Goal: Navigation & Orientation: Find specific page/section

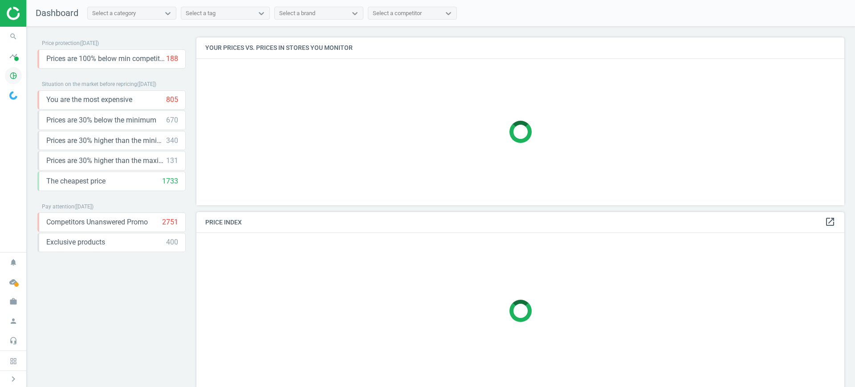
click at [20, 68] on span "pie_chart_outlined" at bounding box center [13, 76] width 27 height 20
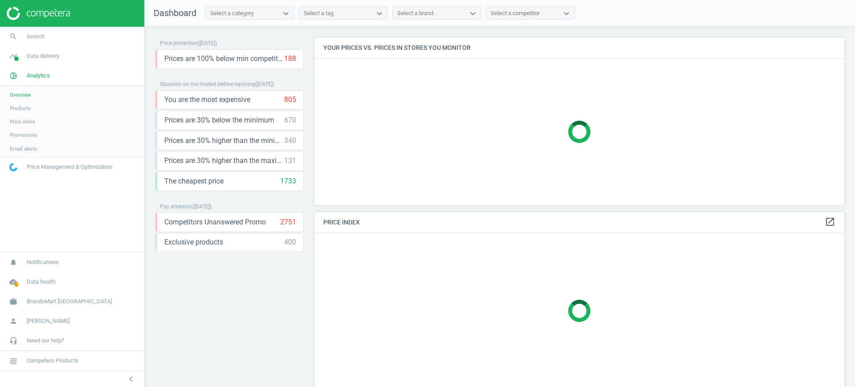
scroll to position [185, 539]
click at [19, 103] on link "Products" at bounding box center [72, 108] width 144 height 13
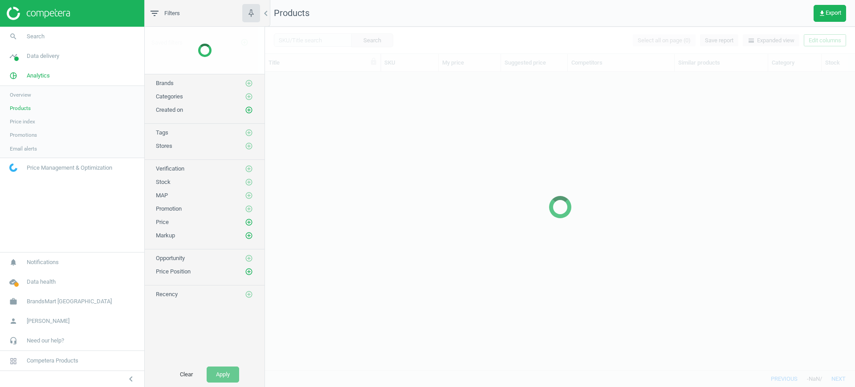
scroll to position [282, 582]
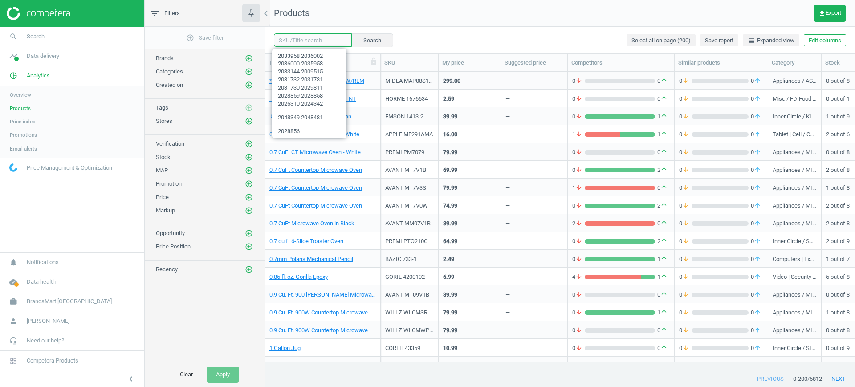
click at [320, 41] on input "text" at bounding box center [313, 39] width 78 height 13
click at [478, 52] on div "Search Select all on page (200) Save report horizontal_split Expanded view Edit…" at bounding box center [560, 40] width 590 height 27
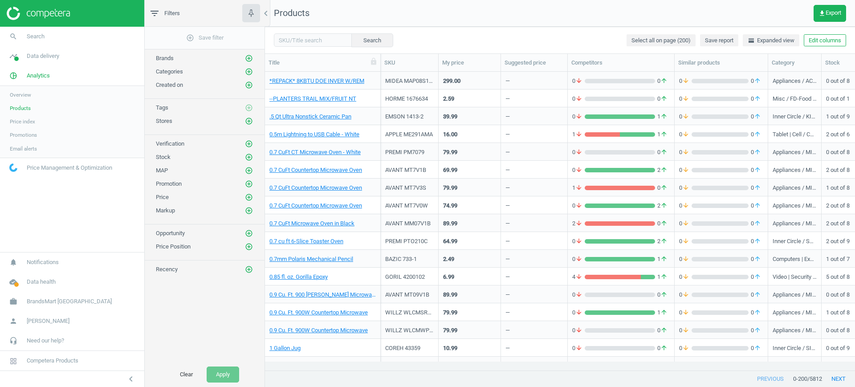
click at [412, 323] on div "WILLZ WLCMWP09S2B09" at bounding box center [409, 330] width 49 height 16
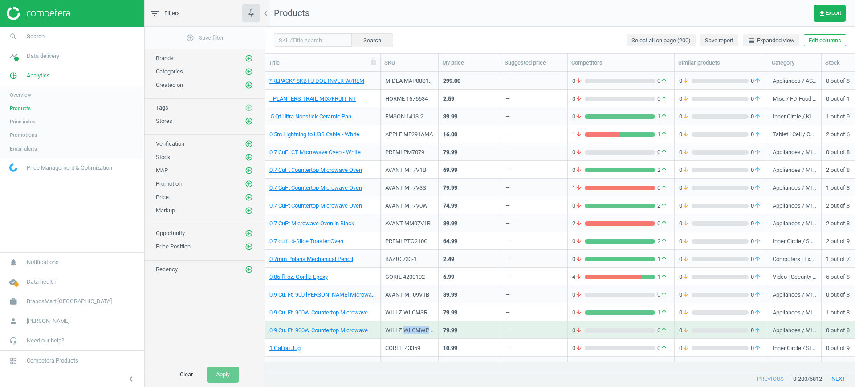
click at [412, 323] on div "WILLZ WLCMWP09S2B09" at bounding box center [409, 330] width 49 height 16
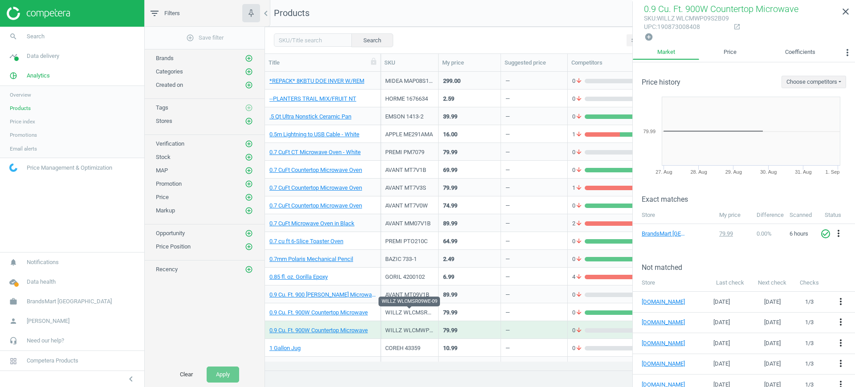
click at [423, 310] on div "WILLZ WLCMSR09WE-09" at bounding box center [409, 313] width 49 height 8
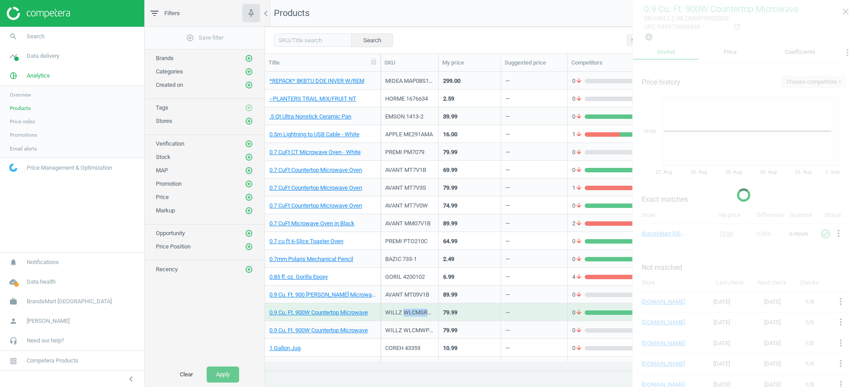
click at [423, 310] on div "WILLZ WLCMSR09WE-09" at bounding box center [409, 313] width 49 height 8
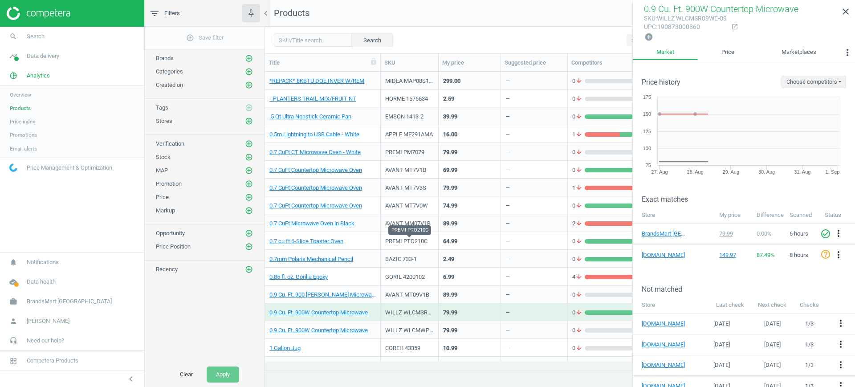
click at [421, 236] on div "PREMI PTO210C" at bounding box center [409, 241] width 49 height 16
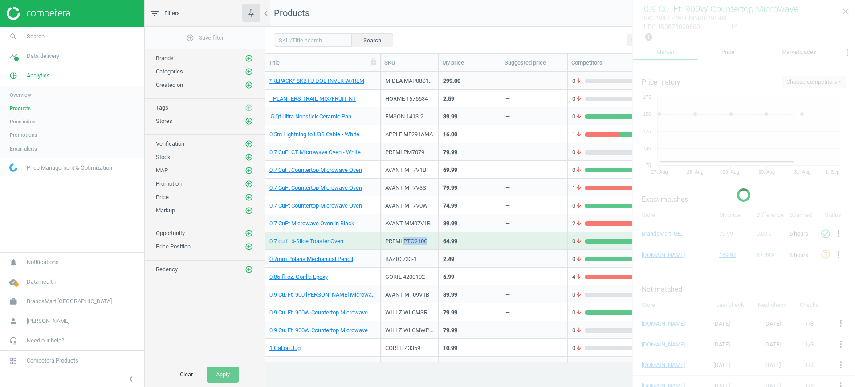
click at [421, 236] on div "PREMI PTO210C" at bounding box center [409, 241] width 49 height 16
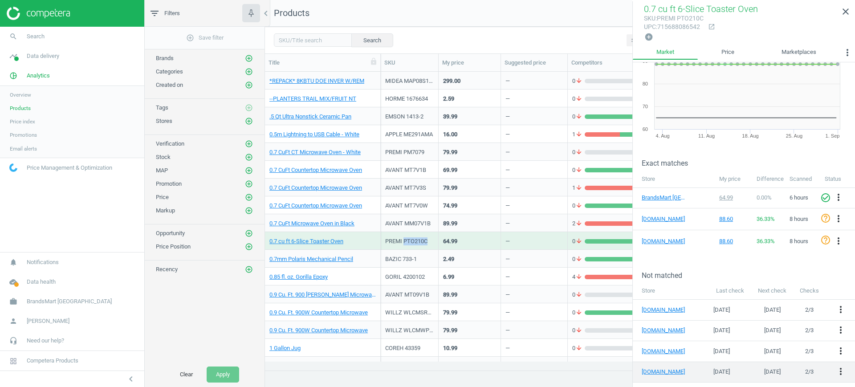
scroll to position [92, 0]
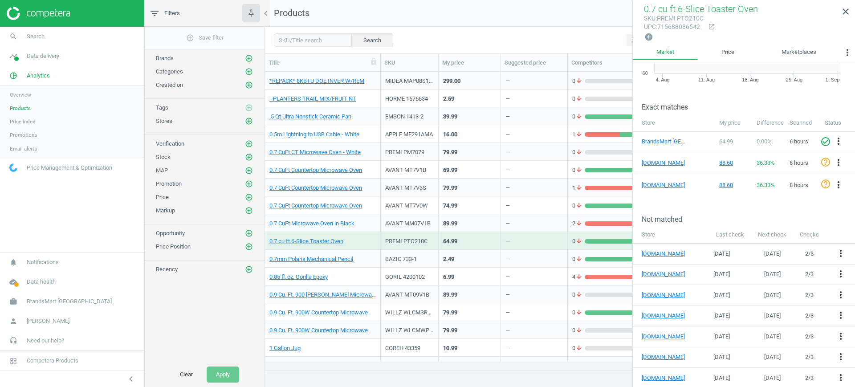
click at [417, 132] on div "APPLE ME291AMA" at bounding box center [409, 135] width 49 height 8
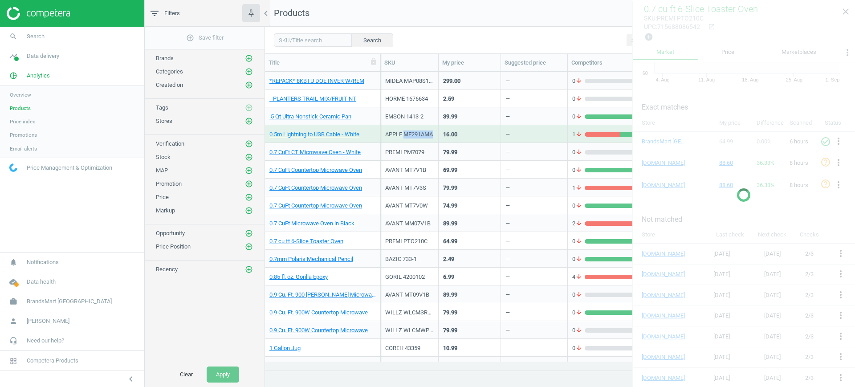
click at [417, 132] on div "APPLE ME291AMA" at bounding box center [409, 135] width 49 height 8
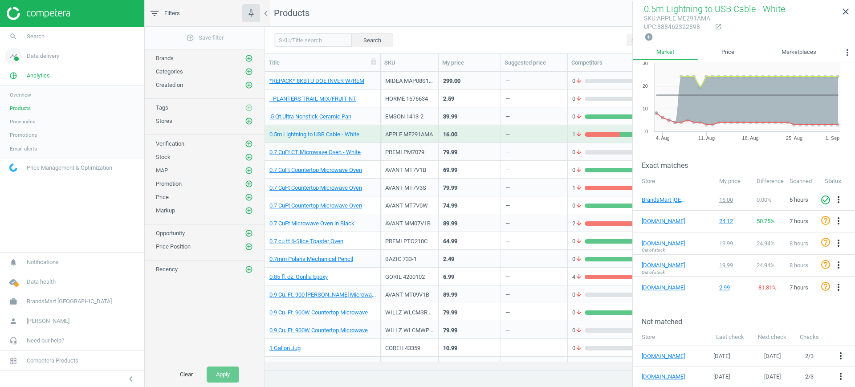
click at [25, 64] on span "timeline" at bounding box center [13, 56] width 27 height 20
click at [21, 128] on span "Stores" at bounding box center [17, 129] width 15 height 7
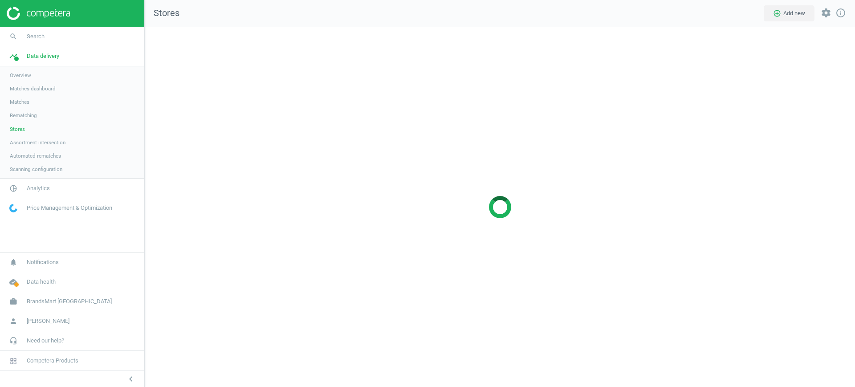
scroll to position [378, 728]
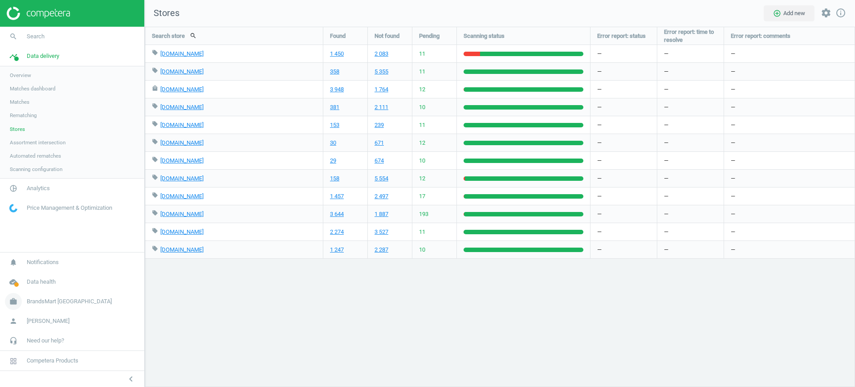
click at [45, 301] on span "BrandsMart USA" at bounding box center [69, 302] width 85 height 8
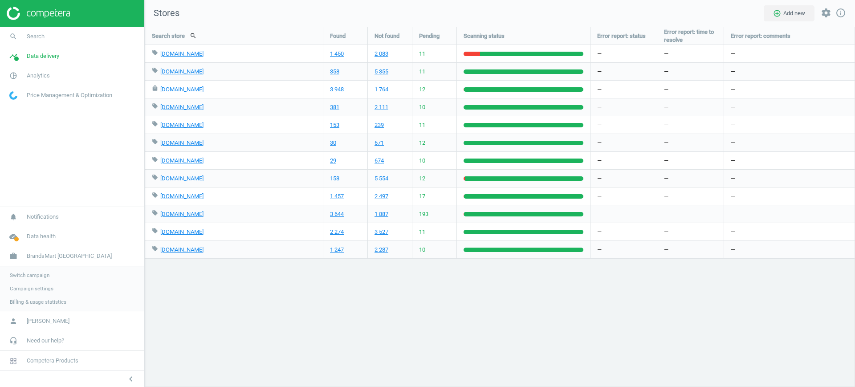
click at [45, 272] on span "Switch campaign" at bounding box center [30, 275] width 40 height 7
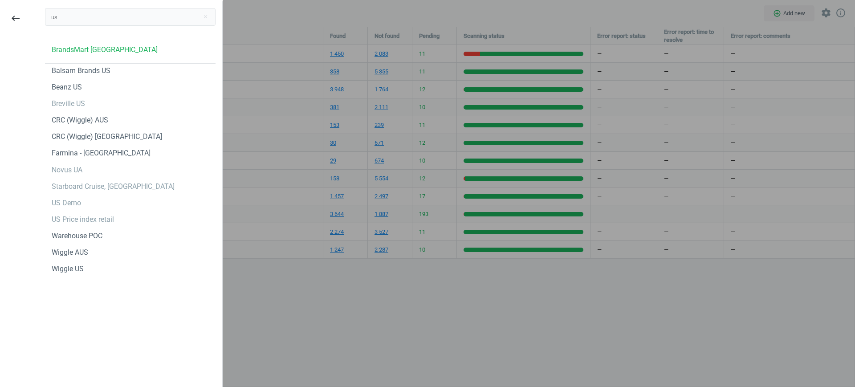
type input "us"
click at [4, 341] on div "keyboard_backspace" at bounding box center [16, 194] width 38 height 387
click at [109, 190] on div "Starboard Cruise, USA" at bounding box center [113, 187] width 123 height 10
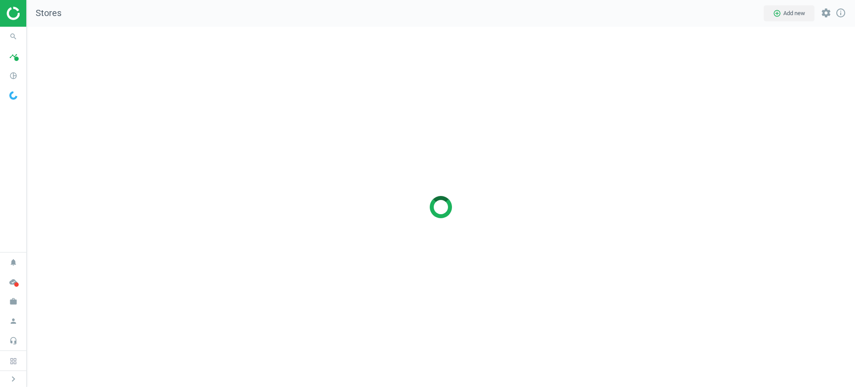
scroll to position [4, 4]
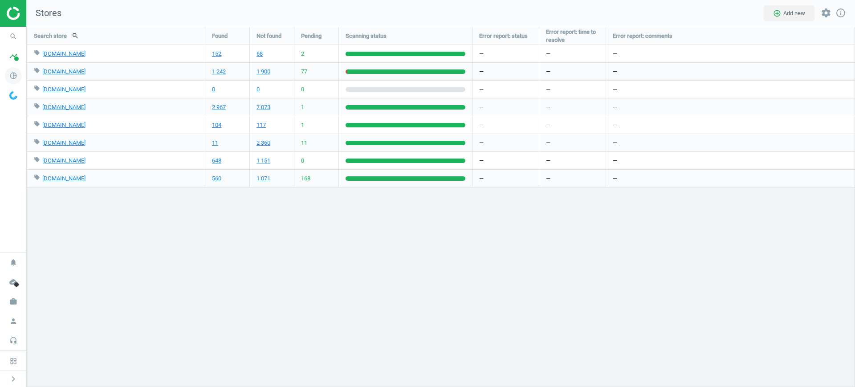
click at [12, 81] on icon "pie_chart_outlined" at bounding box center [13, 75] width 17 height 17
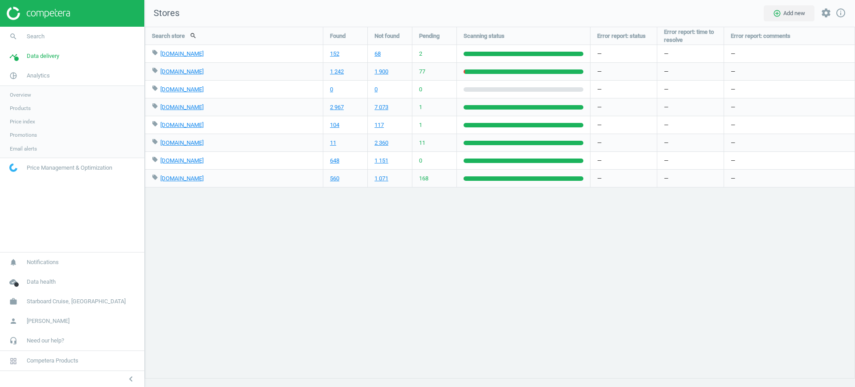
scroll to position [378, 728]
click at [31, 299] on span "Starboard Cruise, [GEOGRAPHIC_DATA]" at bounding box center [76, 302] width 99 height 8
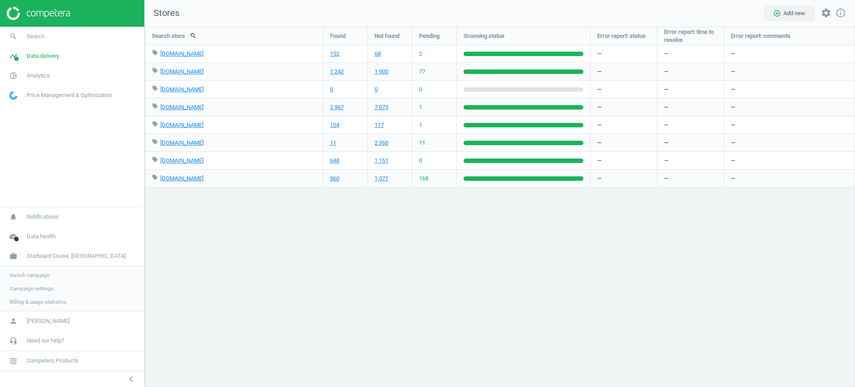
click at [38, 275] on span "Switch campaign" at bounding box center [30, 275] width 40 height 7
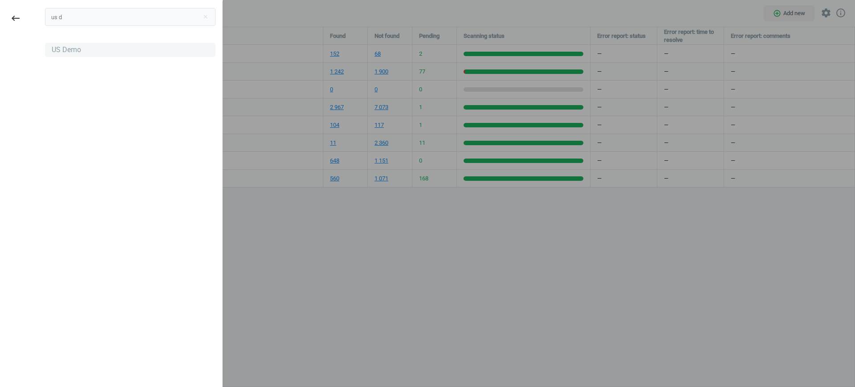
type input "us d"
click at [74, 43] on div "US Demo" at bounding box center [130, 50] width 171 height 14
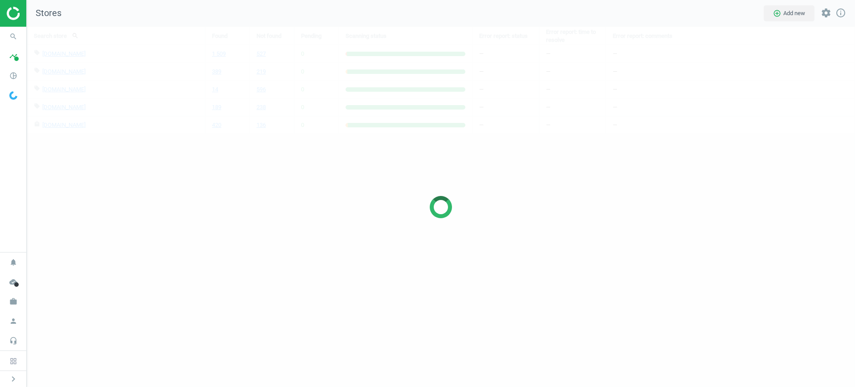
scroll to position [378, 846]
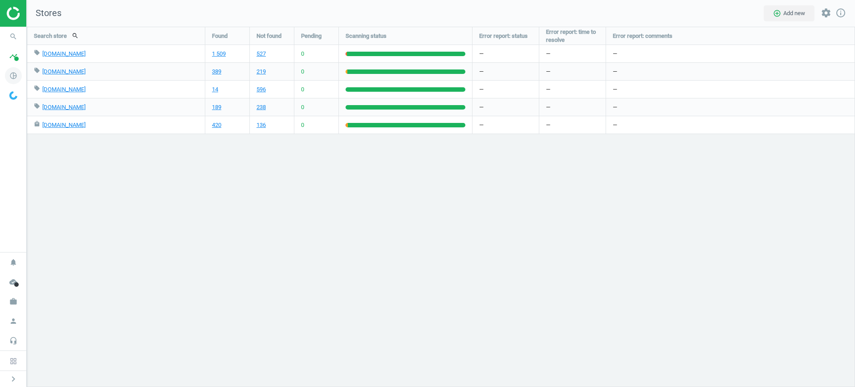
click at [23, 78] on span "pie_chart_outlined" at bounding box center [13, 76] width 27 height 20
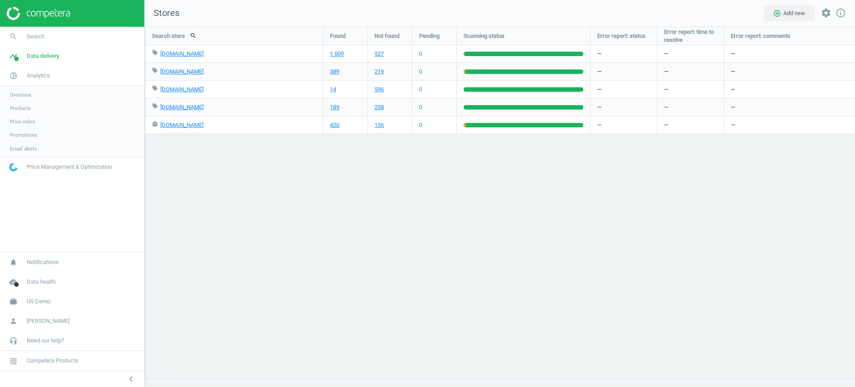
scroll to position [4, 4]
click at [32, 101] on link "Overview" at bounding box center [72, 94] width 144 height 13
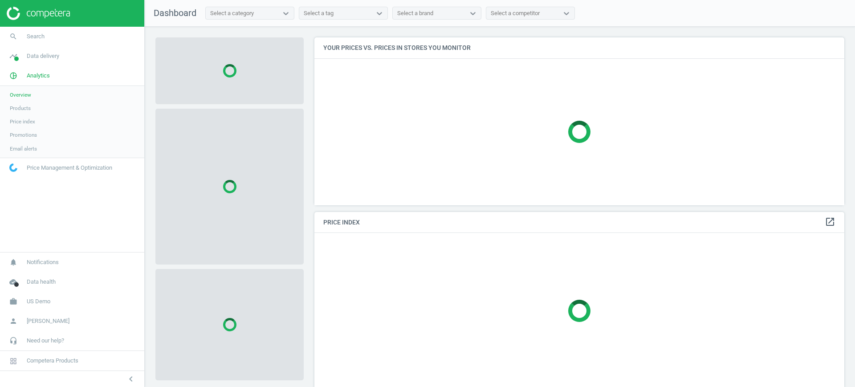
scroll to position [185, 539]
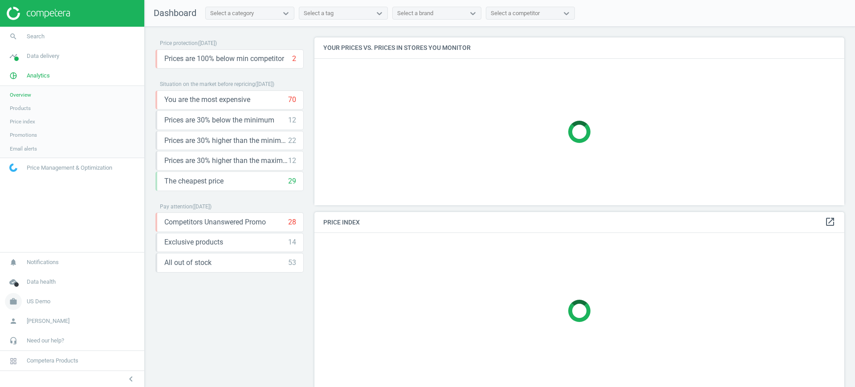
click at [35, 302] on span "US Demo" at bounding box center [39, 302] width 24 height 8
click at [42, 278] on link "Switch campaign" at bounding box center [72, 275] width 144 height 13
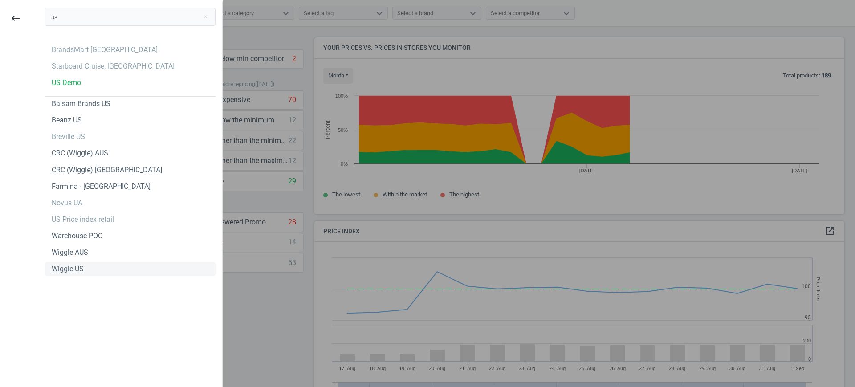
scroll to position [222, 539]
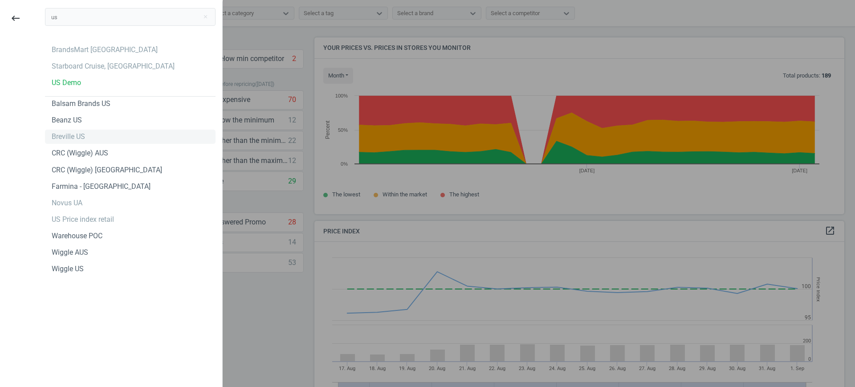
type input "us"
click at [82, 140] on div "Breville US" at bounding box center [68, 137] width 33 height 10
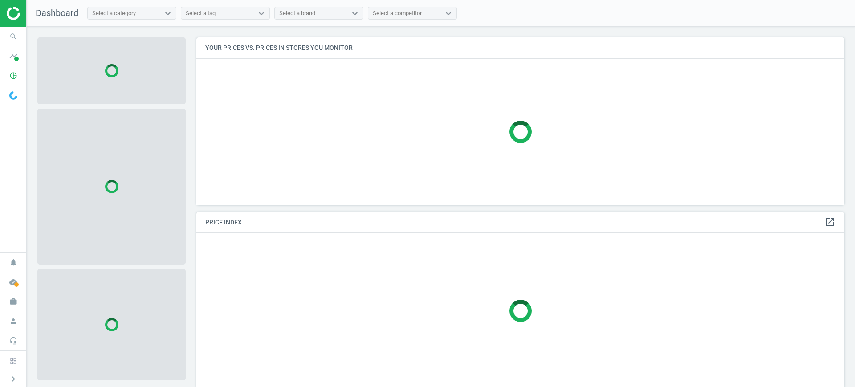
scroll to position [4, 4]
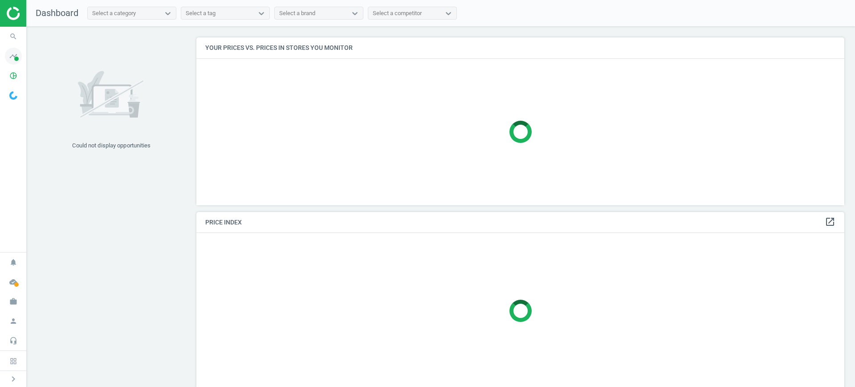
click at [16, 54] on icon "timeline" at bounding box center [13, 56] width 17 height 17
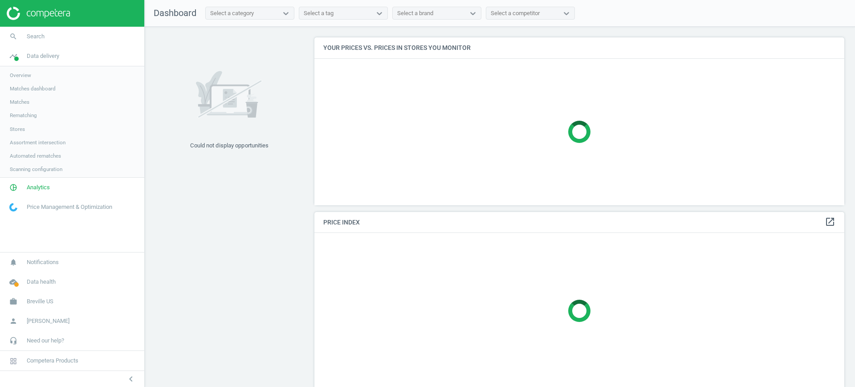
scroll to position [185, 539]
click at [15, 127] on span "Stores" at bounding box center [17, 129] width 15 height 7
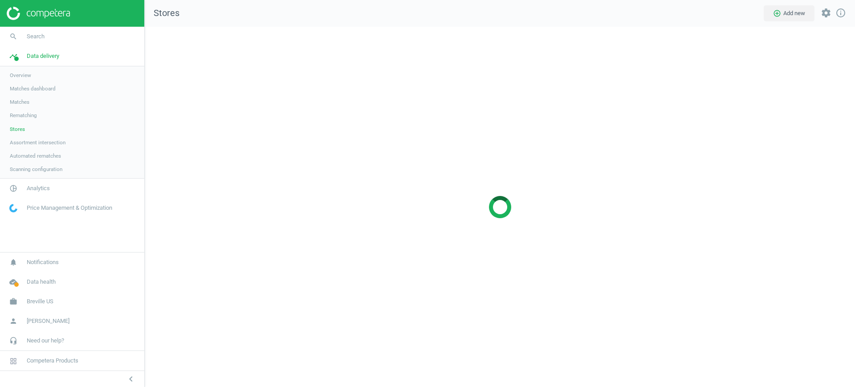
scroll to position [378, 728]
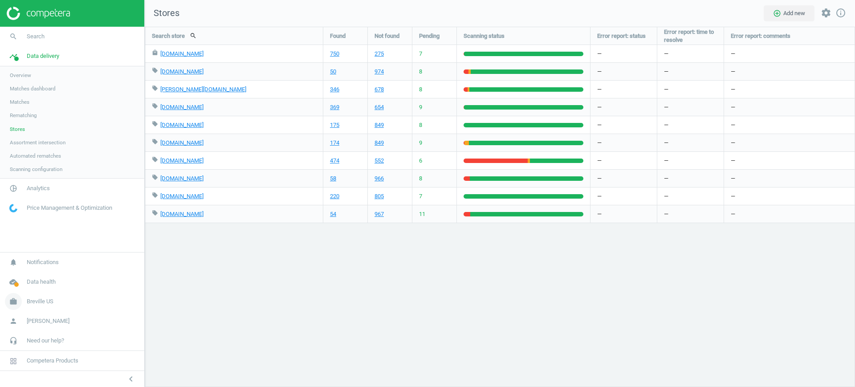
click at [42, 303] on span "Breville US" at bounding box center [40, 302] width 27 height 8
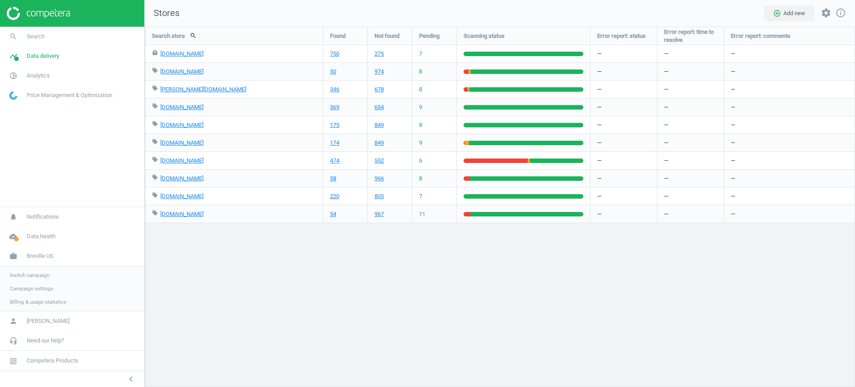
click at [33, 278] on span "Switch campaign" at bounding box center [30, 275] width 40 height 7
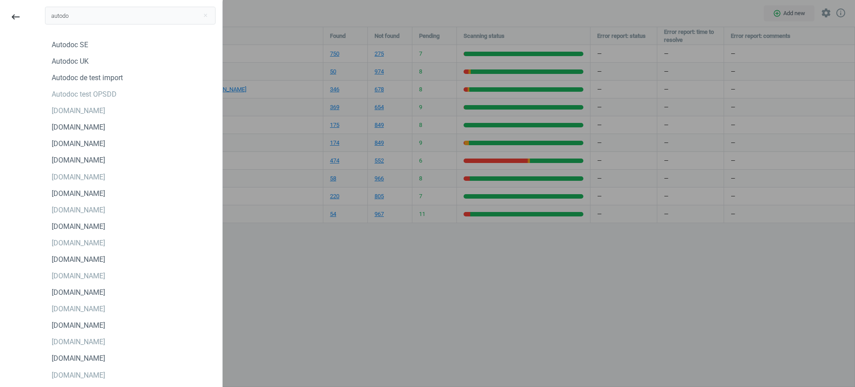
scroll to position [0, 0]
drag, startPoint x: 107, startPoint y: 21, endPoint x: 0, endPoint y: 1, distance: 109.2
click at [0, 1] on div "keyboard_backspace autodo close Autodoc AT Autodoc BE shopping testing Autodoc …" at bounding box center [111, 194] width 229 height 387
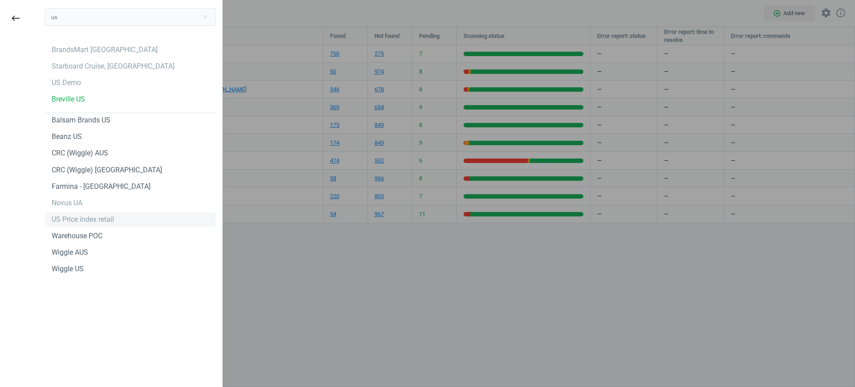
type input "us"
click at [102, 221] on div "US Price index retail" at bounding box center [83, 220] width 62 height 10
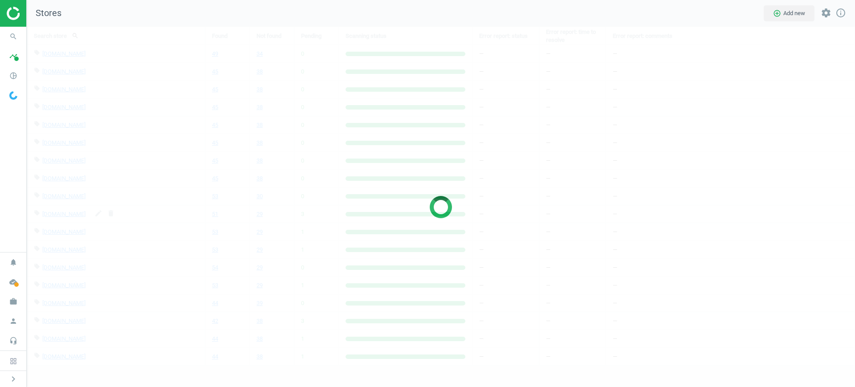
scroll to position [378, 846]
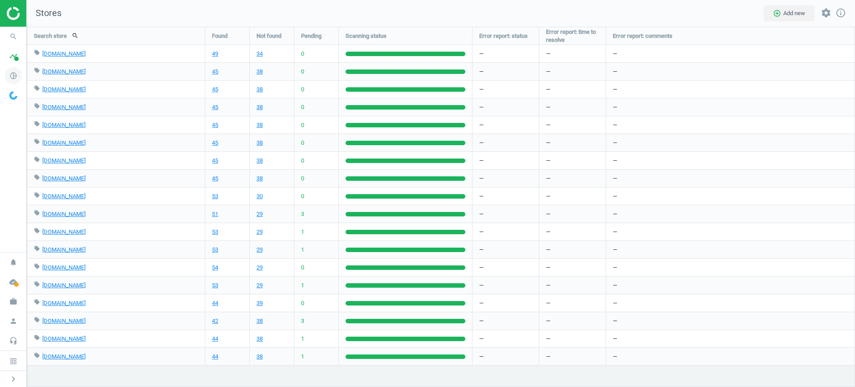
click at [11, 76] on icon "pie_chart_outlined" at bounding box center [13, 75] width 17 height 17
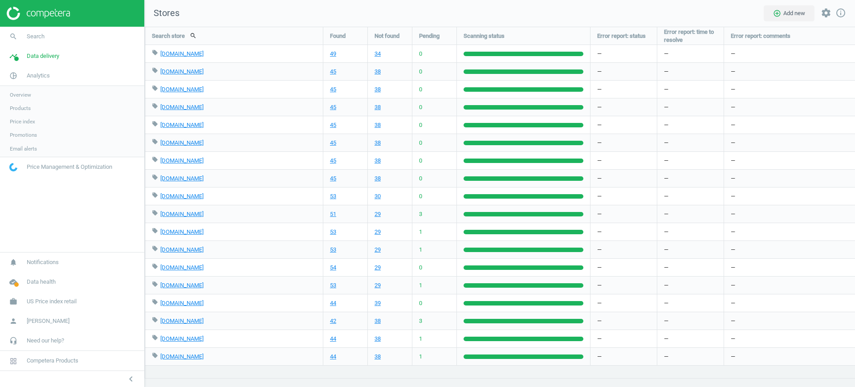
scroll to position [378, 728]
click at [22, 110] on span "Products" at bounding box center [20, 108] width 21 height 7
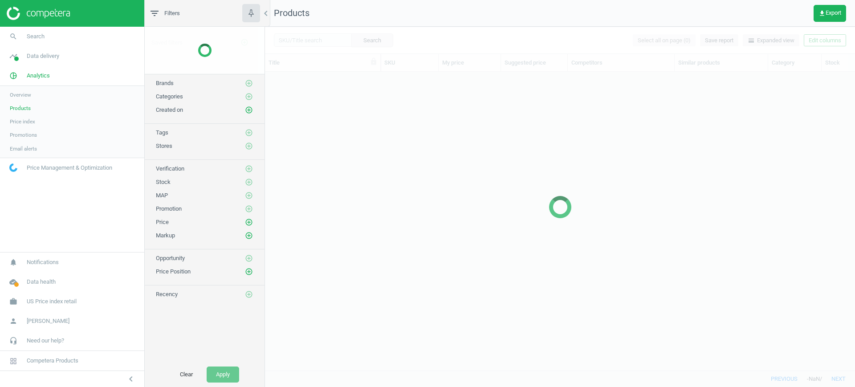
scroll to position [282, 582]
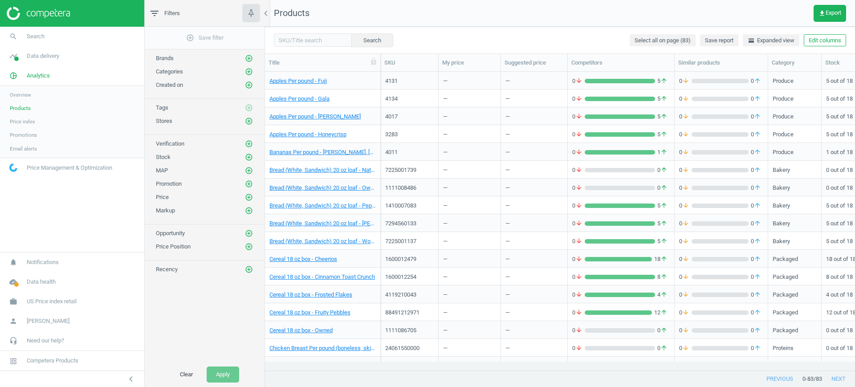
click at [417, 150] on div "4011" at bounding box center [409, 152] width 49 height 8
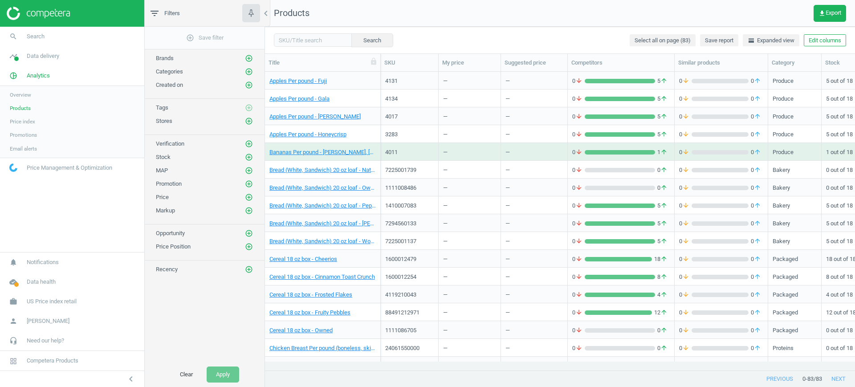
click at [417, 150] on div "4011" at bounding box center [409, 152] width 49 height 8
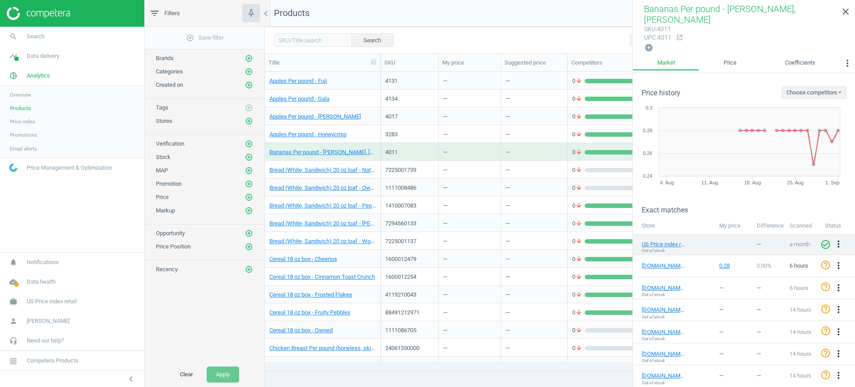
click at [661, 248] on span "Out of stock" at bounding box center [653, 251] width 23 height 6
click at [659, 241] on link "US Price index retail" at bounding box center [664, 245] width 45 height 8
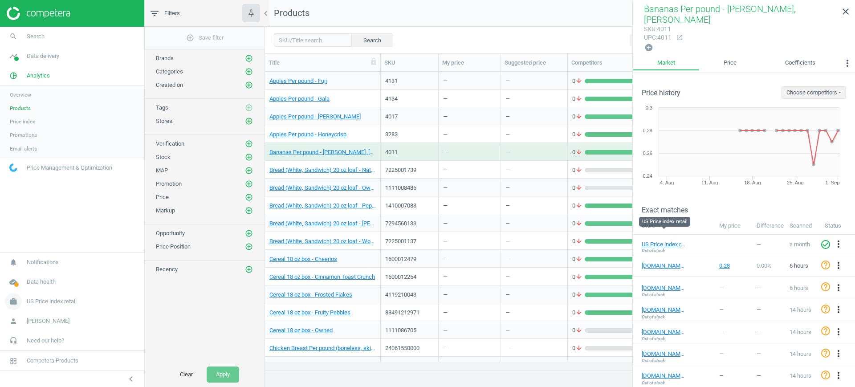
click at [54, 298] on span "US Price index retail" at bounding box center [52, 302] width 50 height 8
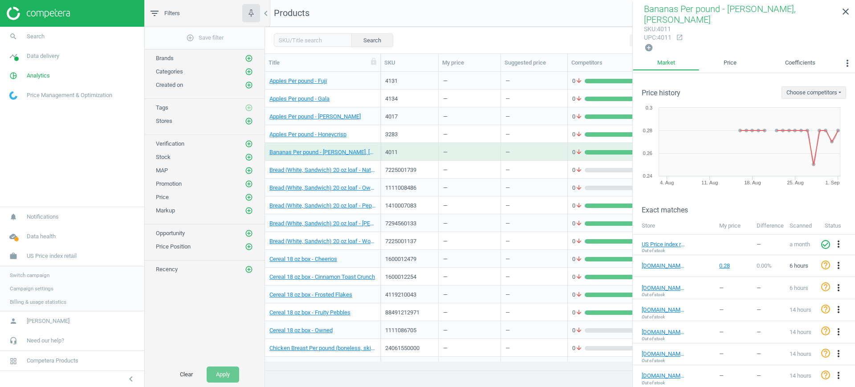
click at [42, 274] on span "Switch campaign" at bounding box center [30, 275] width 40 height 7
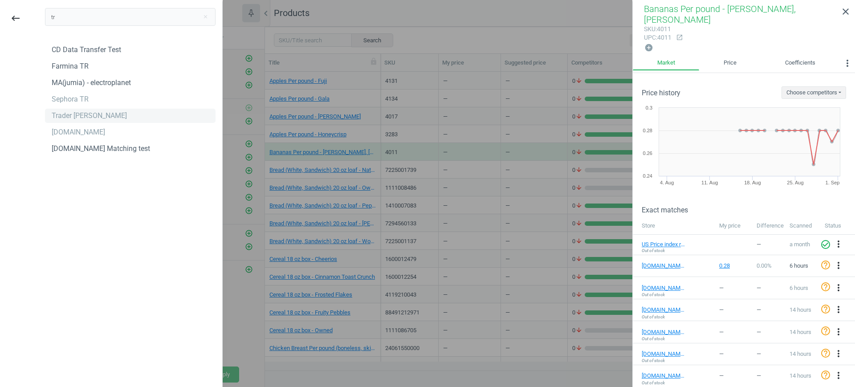
type input "tr"
click at [82, 118] on div "Trader Joes" at bounding box center [89, 116] width 75 height 10
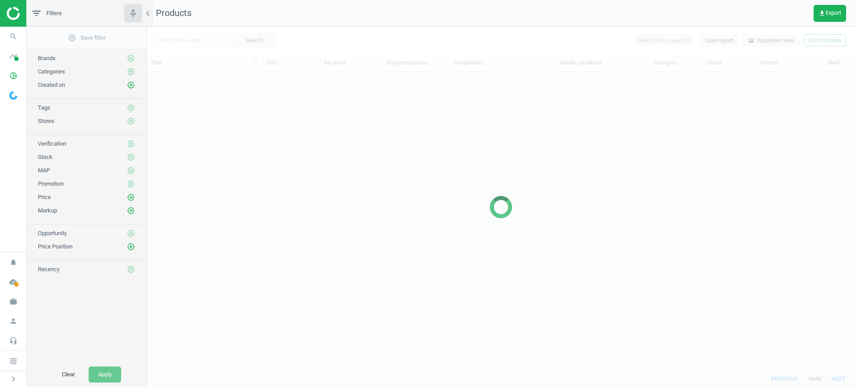
scroll to position [282, 700]
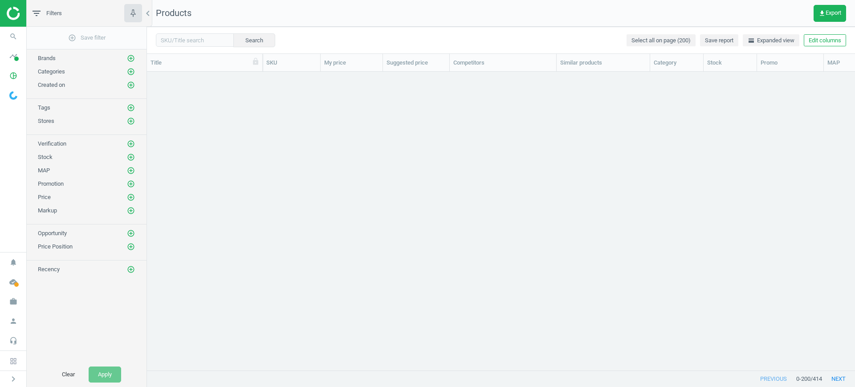
click at [330, 33] on div "Search Select all on page (200) Save report horizontal_split Expanded view Edit…" at bounding box center [501, 40] width 708 height 27
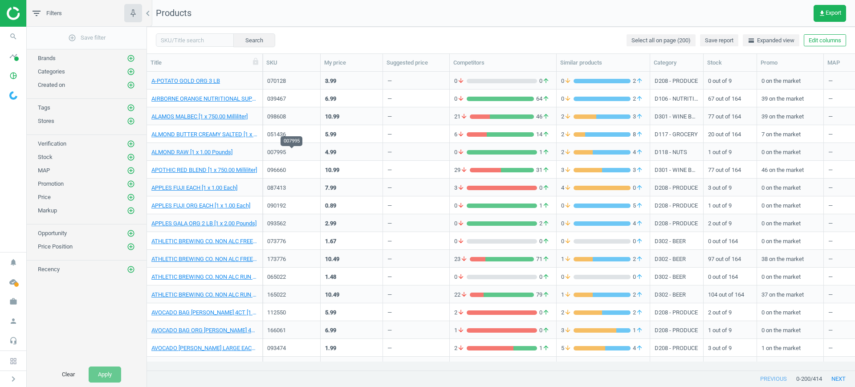
click at [275, 151] on div "007995" at bounding box center [291, 152] width 49 height 8
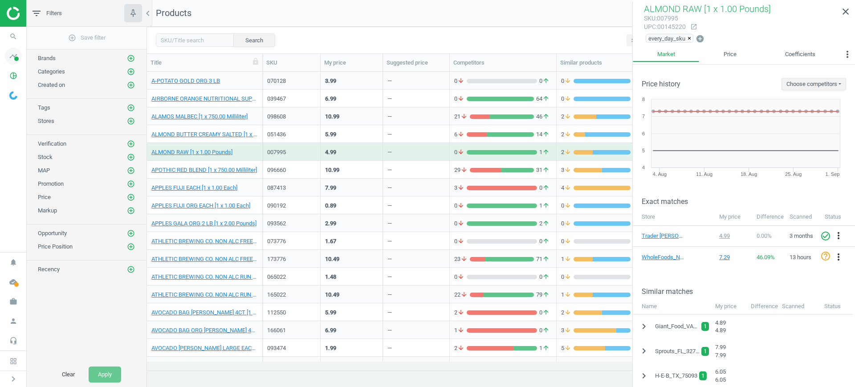
click at [8, 61] on icon "timeline" at bounding box center [13, 56] width 17 height 17
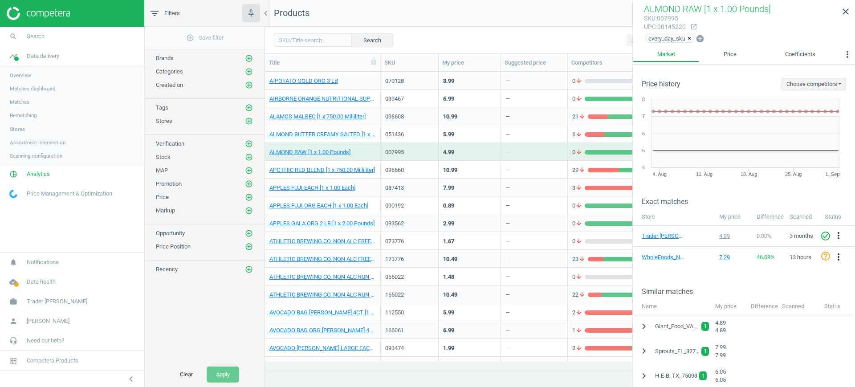
scroll to position [282, 582]
click at [22, 127] on span "Stores" at bounding box center [17, 129] width 15 height 7
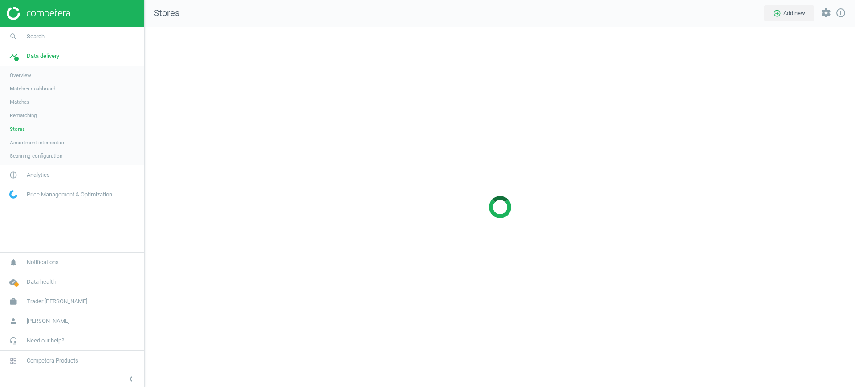
scroll to position [378, 728]
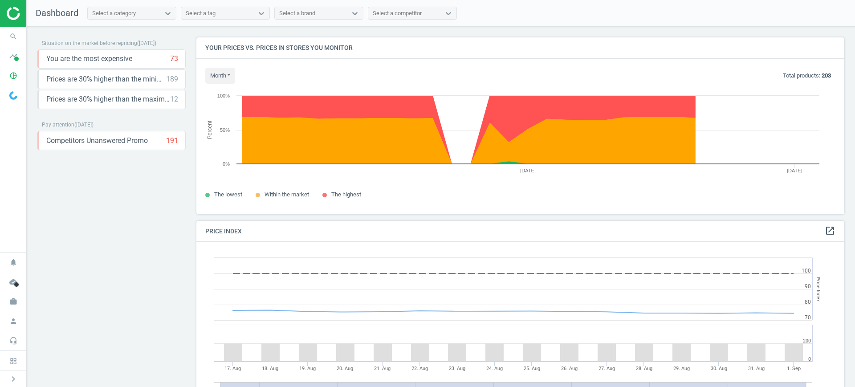
scroll to position [222, 657]
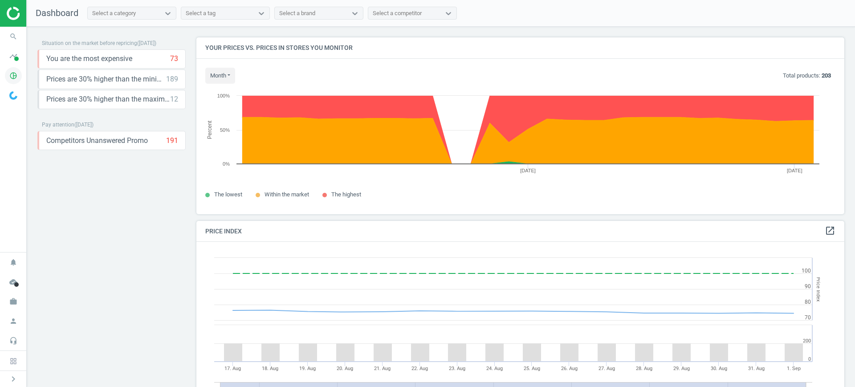
click at [15, 69] on icon "pie_chart_outlined" at bounding box center [13, 75] width 17 height 17
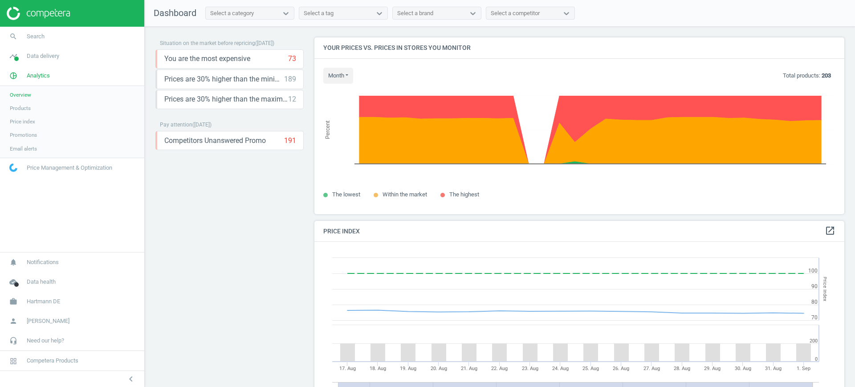
scroll to position [222, 539]
click at [29, 110] on span "Products" at bounding box center [20, 108] width 21 height 7
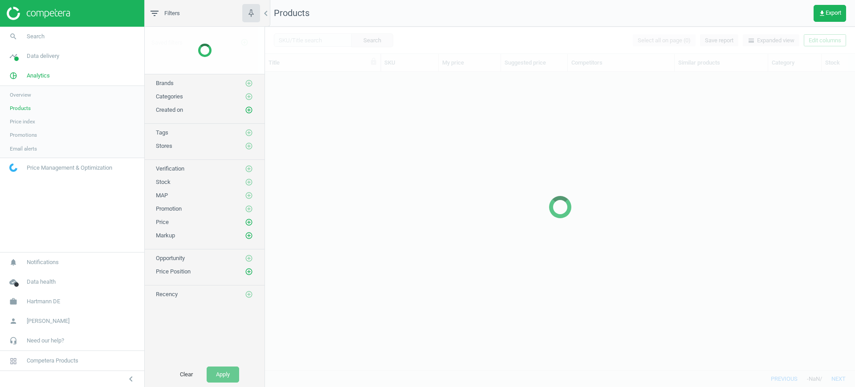
scroll to position [282, 582]
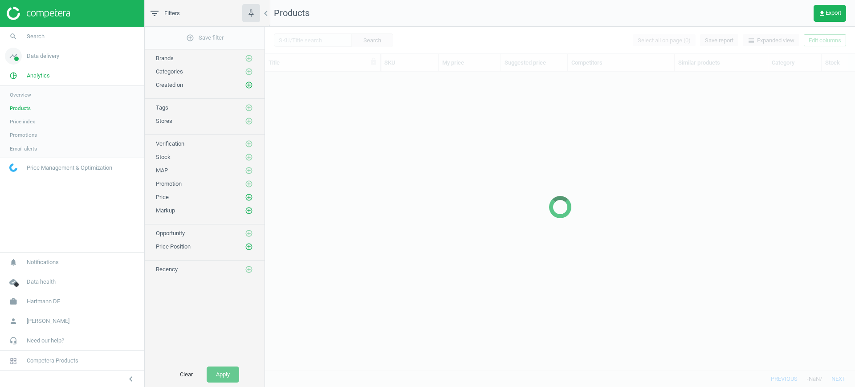
click at [28, 61] on link "timeline Data delivery" at bounding box center [72, 56] width 144 height 20
click at [23, 129] on span "Stores" at bounding box center [17, 129] width 15 height 7
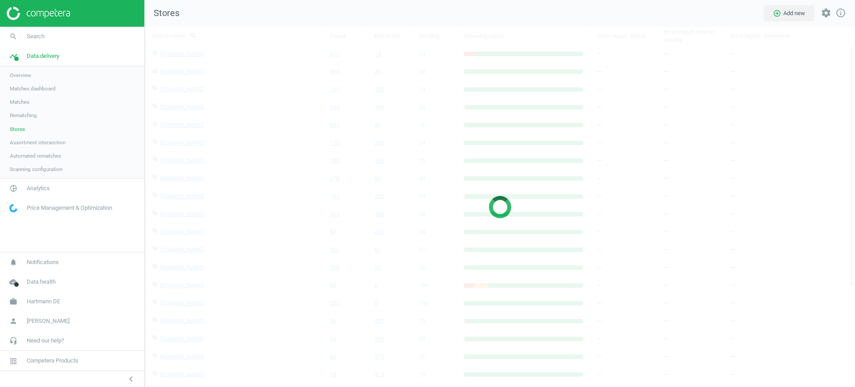
scroll to position [378, 728]
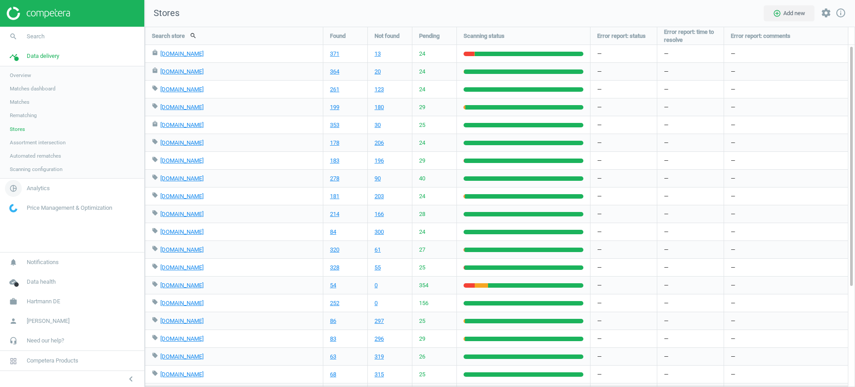
click at [25, 179] on span "pie_chart_outlined" at bounding box center [13, 189] width 27 height 20
click at [334, 55] on link "371" at bounding box center [334, 54] width 9 height 8
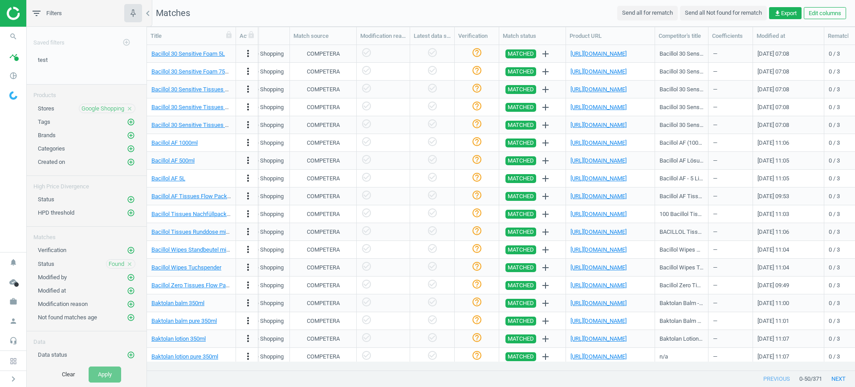
scroll to position [0, 944]
